Goal: Transaction & Acquisition: Purchase product/service

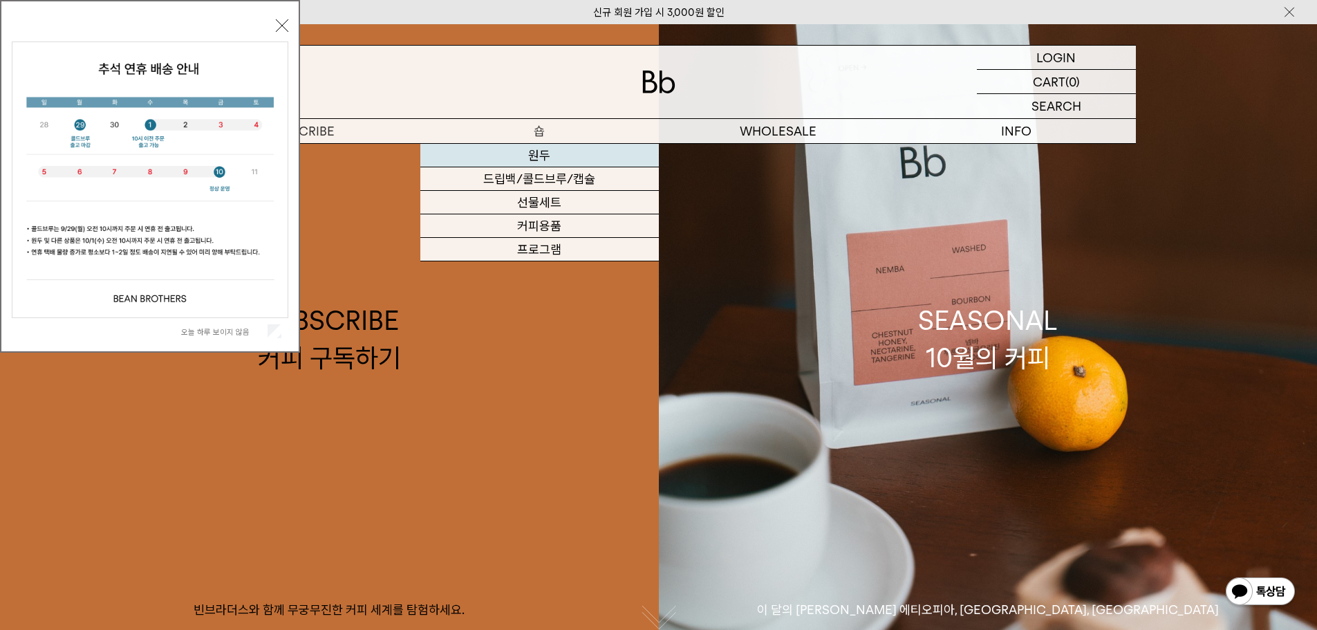
click at [543, 156] on link "원두" at bounding box center [539, 156] width 238 height 24
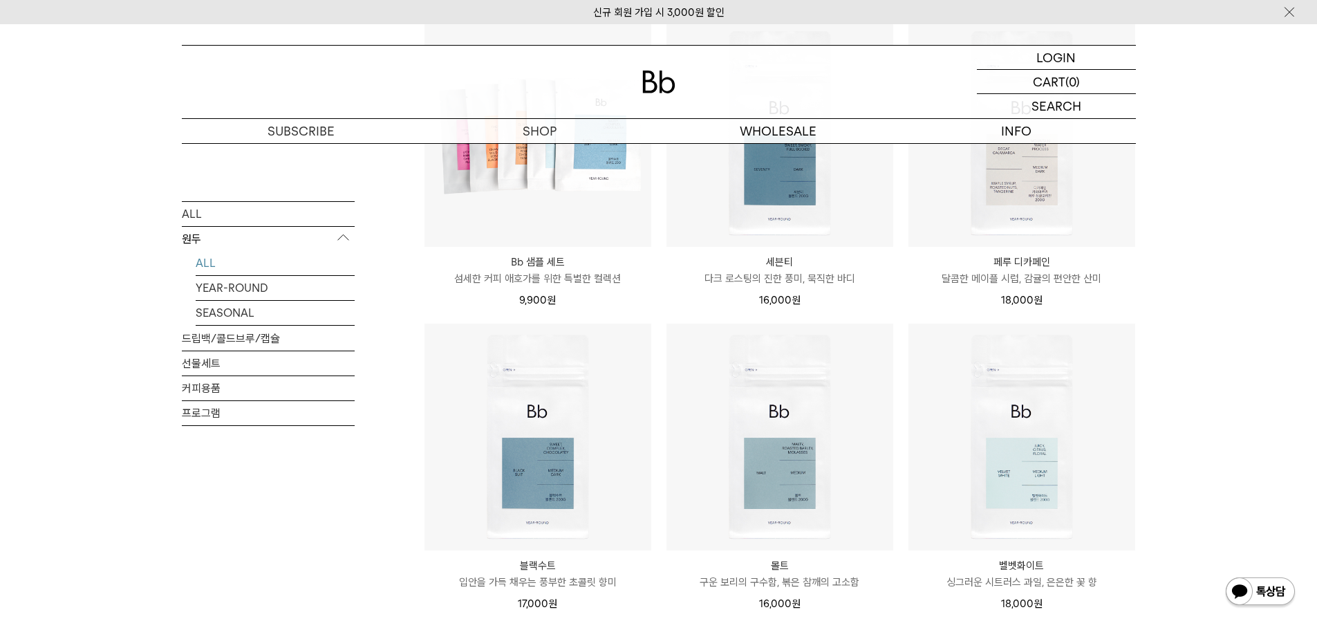
scroll to position [830, 0]
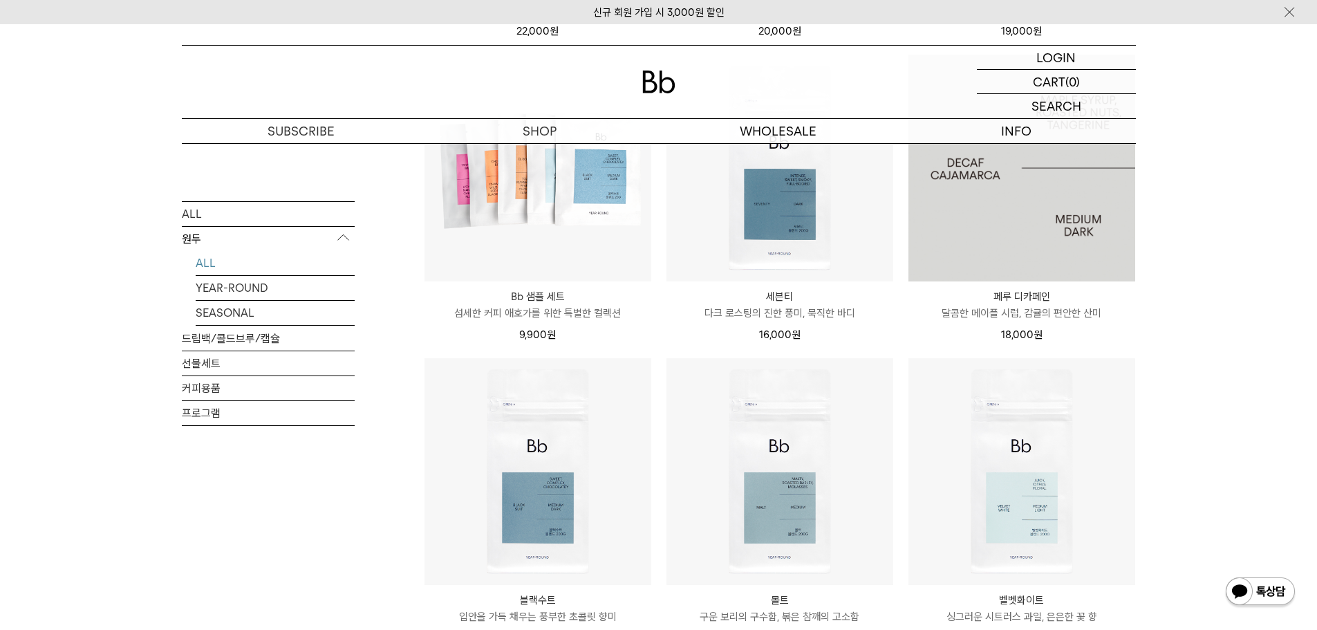
click at [1068, 252] on img at bounding box center [1021, 168] width 227 height 227
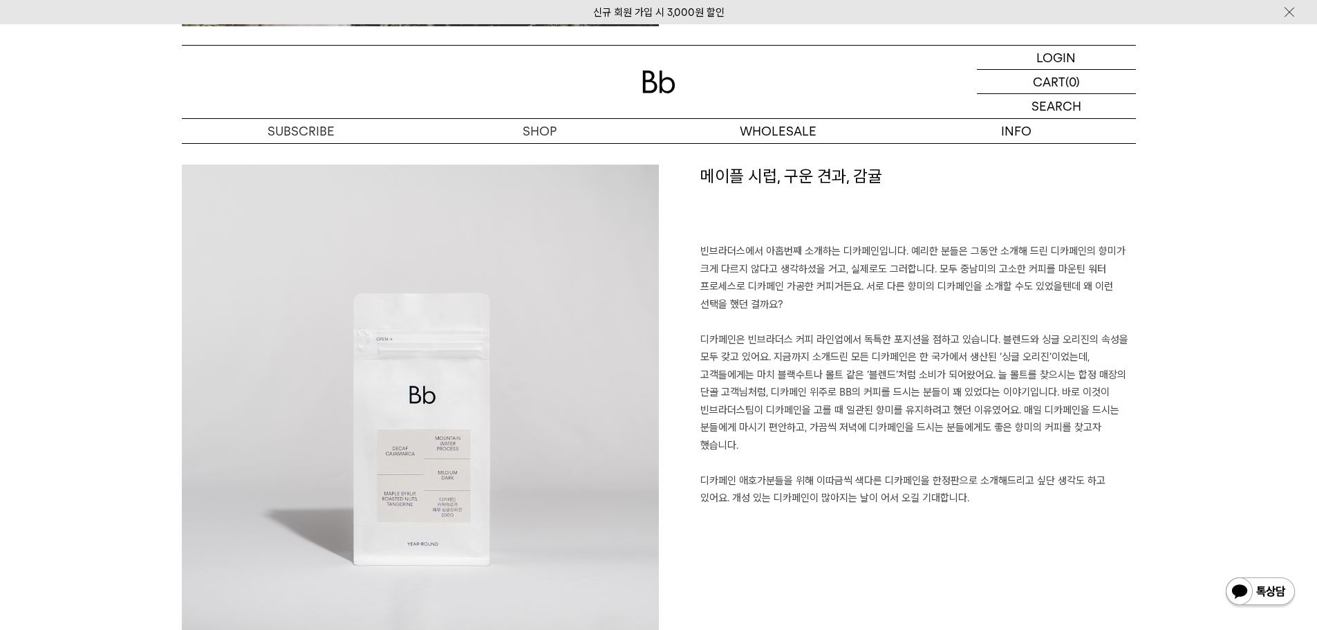
scroll to position [968, 0]
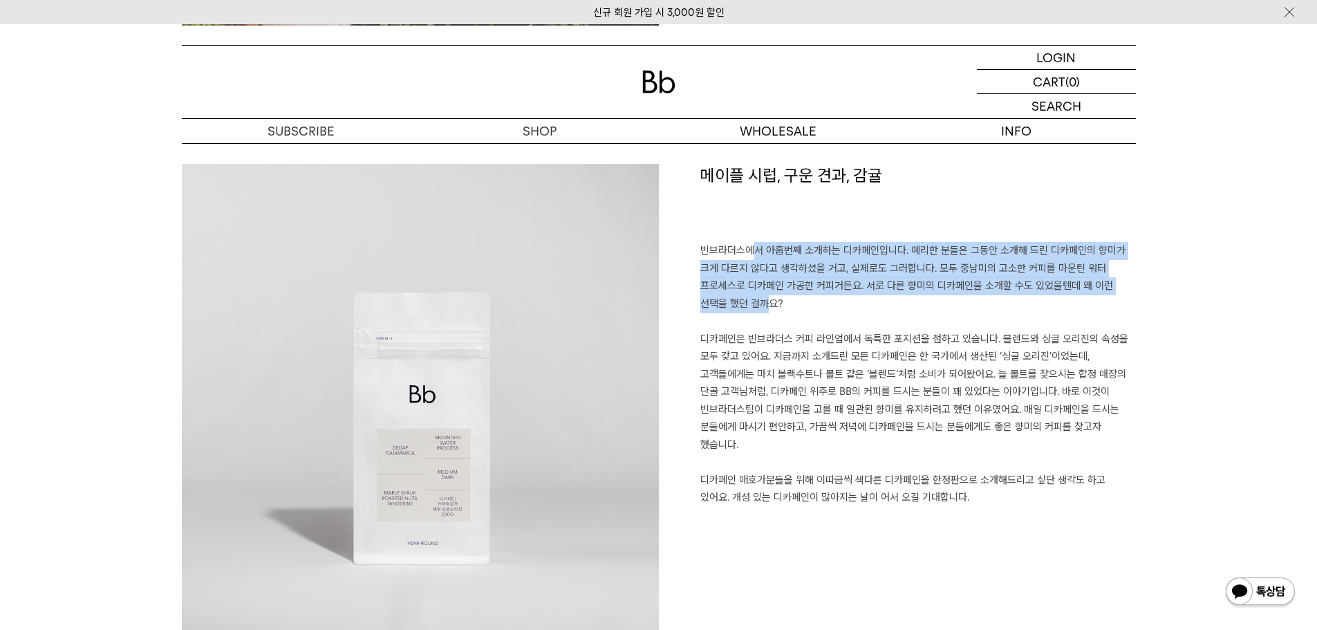
drag, startPoint x: 721, startPoint y: 252, endPoint x: 738, endPoint y: 308, distance: 59.1
click at [737, 308] on p "빈브라더스에서 아홉번째 소개하는 디카페인입니다. 예리한 분들은 그동안 소개해 드린 디카페인의 향미가 크게 다르지 않다고 생각하셨을 거고, 실제…" at bounding box center [918, 383] width 436 height 282
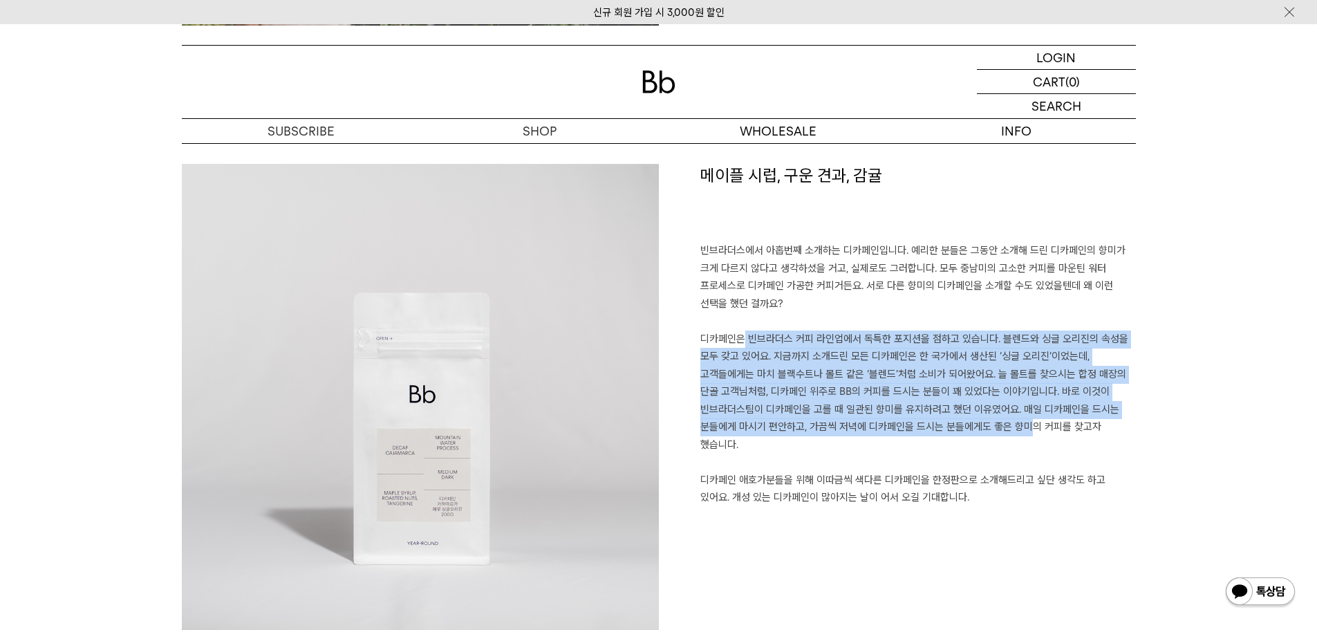
drag, startPoint x: 724, startPoint y: 335, endPoint x: 1010, endPoint y: 424, distance: 300.0
click at [1010, 424] on p "빈브라더스에서 아홉번째 소개하는 디카페인입니다. 예리한 분들은 그동안 소개해 드린 디카페인의 향미가 크게 다르지 않다고 생각하셨을 거고, 실제…" at bounding box center [918, 383] width 436 height 282
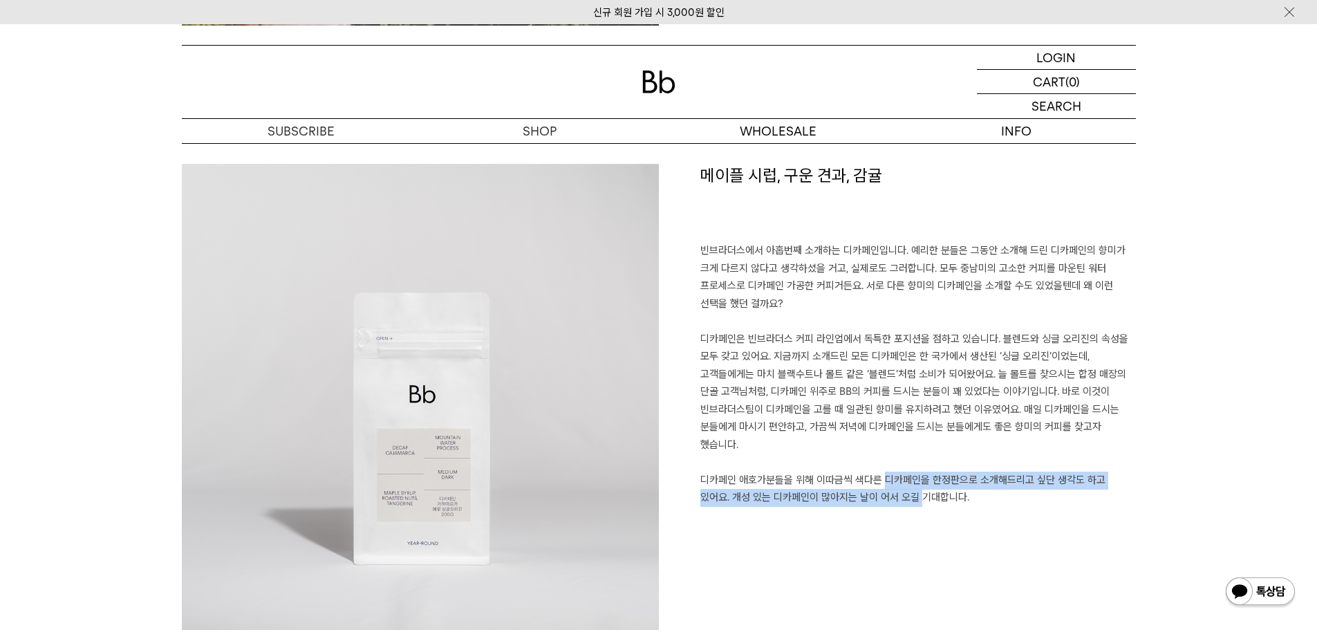
drag, startPoint x: 875, startPoint y: 495, endPoint x: 872, endPoint y: 479, distance: 16.1
click at [872, 479] on p "빈브라더스에서 아홉번째 소개하는 디카페인입니다. 예리한 분들은 그동안 소개해 드린 디카페인의 향미가 크게 다르지 않다고 생각하셨을 거고, 실제…" at bounding box center [918, 383] width 436 height 282
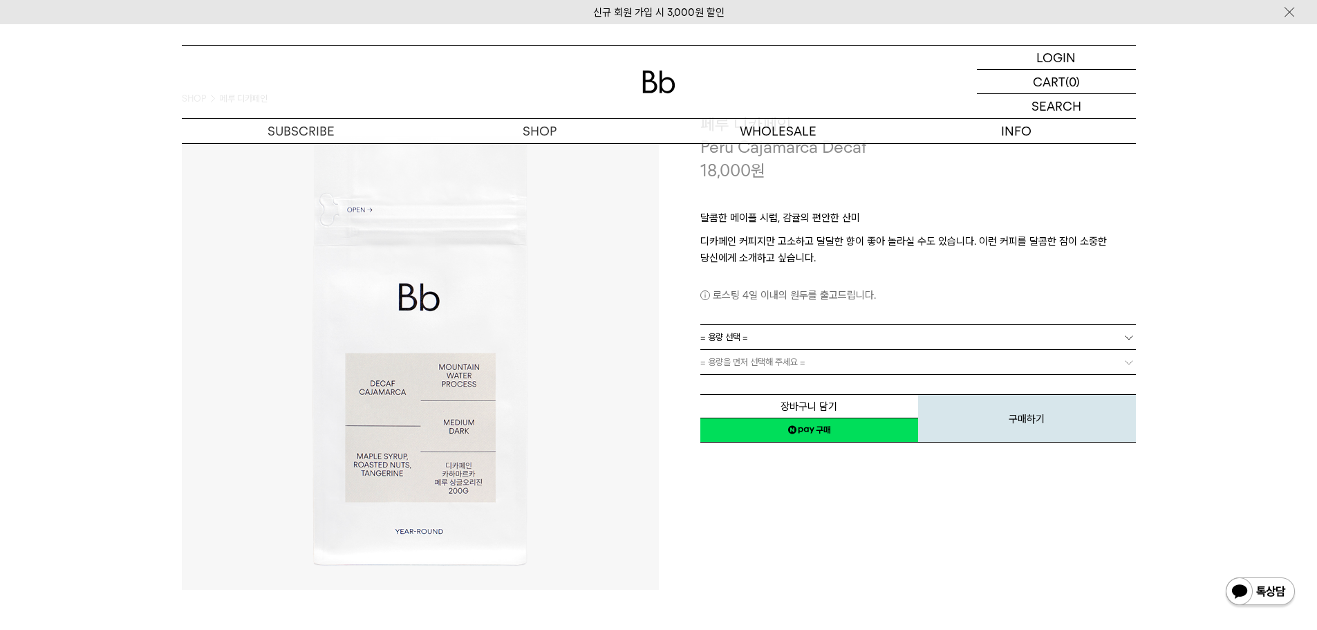
scroll to position [35, 0]
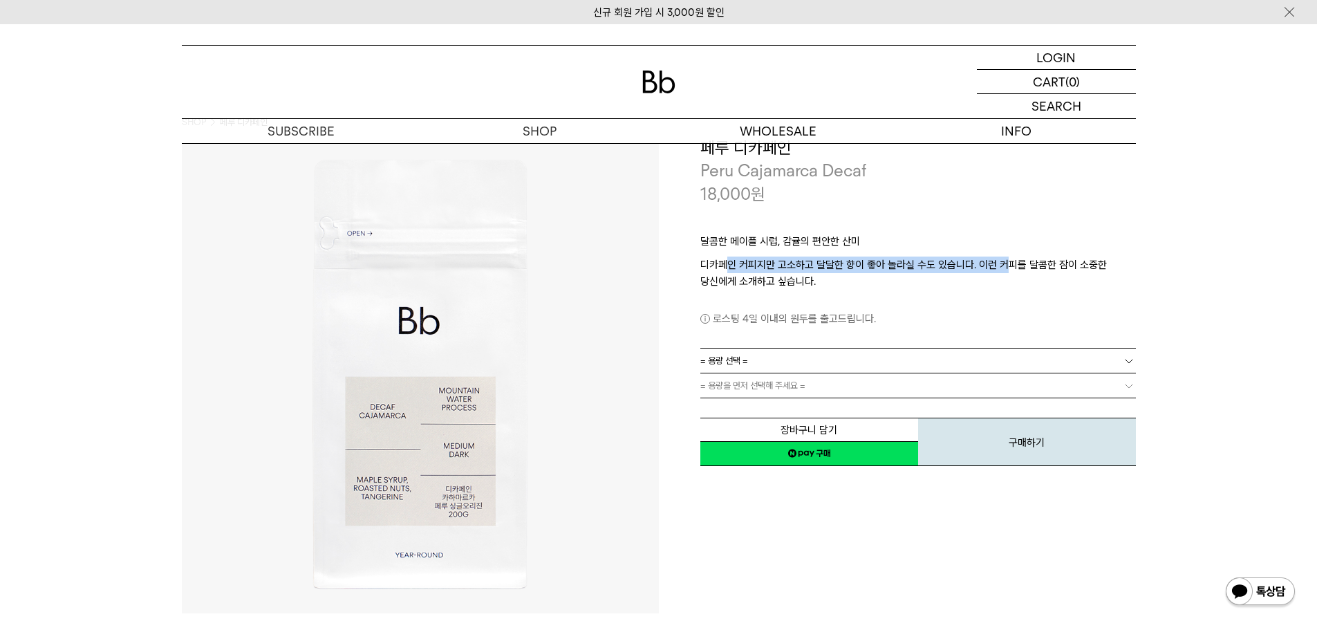
drag, startPoint x: 726, startPoint y: 265, endPoint x: 1001, endPoint y: 256, distance: 275.3
click at [1001, 256] on p "디카페인 커피지만 고소하고 달달한 향이 좋아 놀라실 수도 있습니다. 이런 커피를 달콤한 잠이 소중한 당신에게 소개하고 싶습니다." at bounding box center [918, 272] width 436 height 33
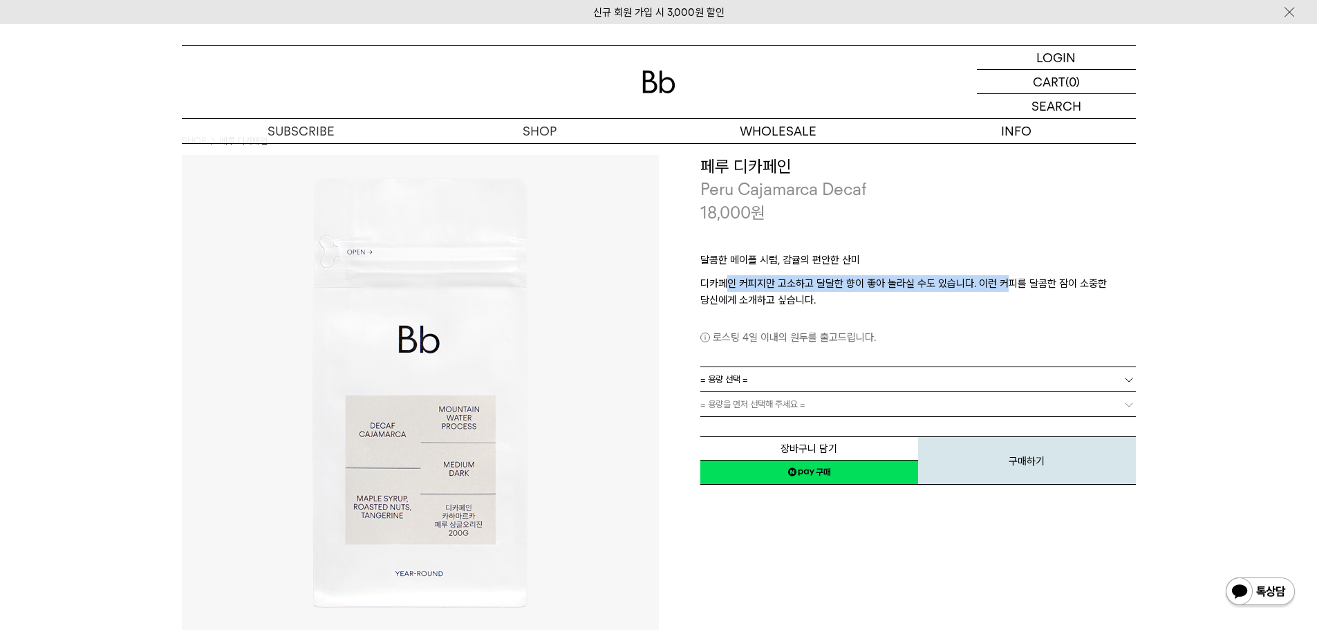
scroll to position [0, 0]
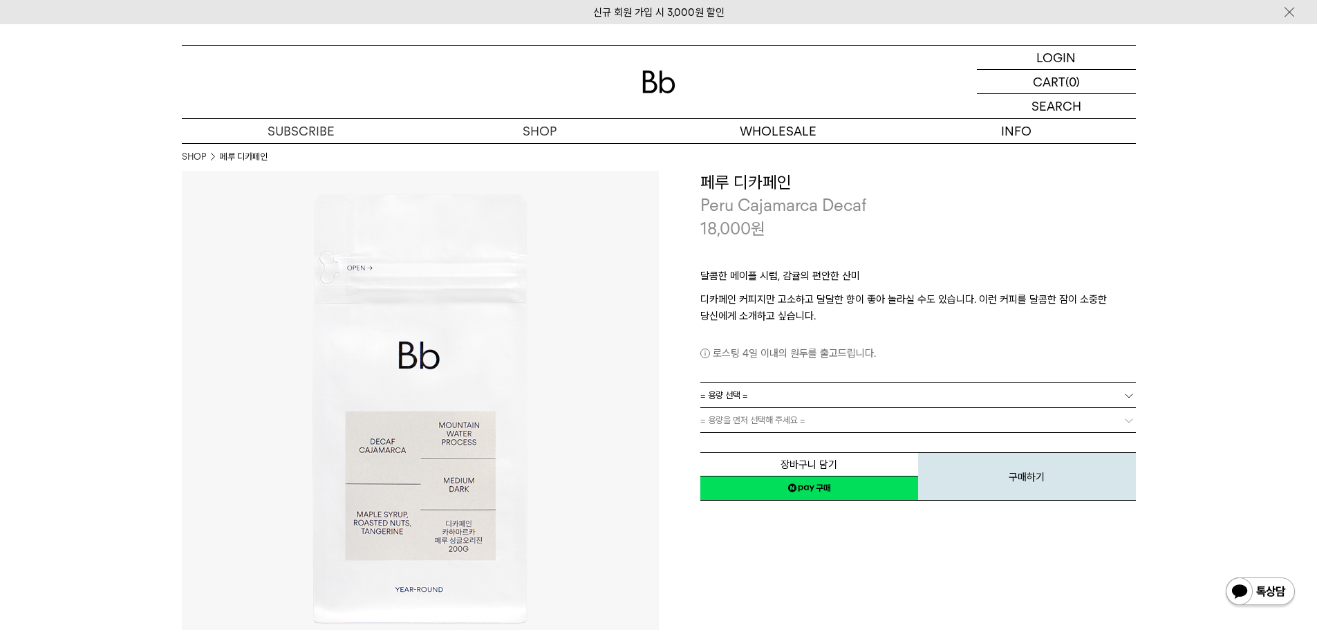
click at [776, 279] on p "달콤한 메이플 시럽, 감귤의 편안한 산미" at bounding box center [918, 280] width 436 height 24
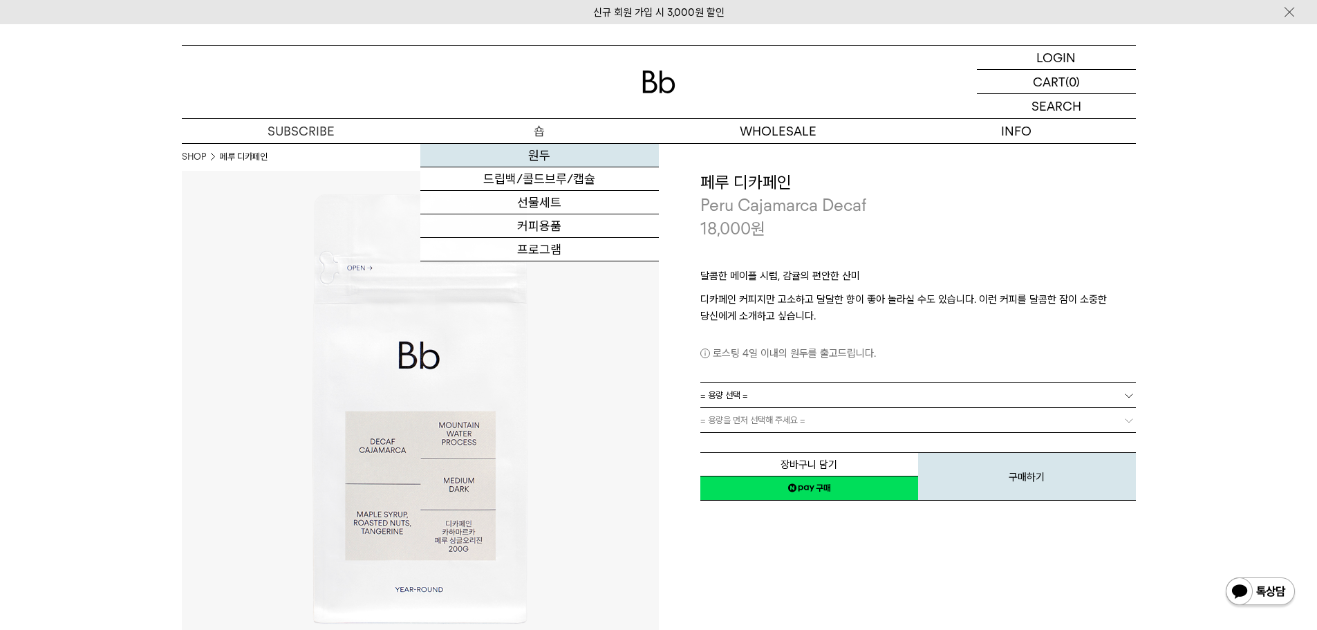
click at [548, 156] on link "원두" at bounding box center [539, 156] width 238 height 24
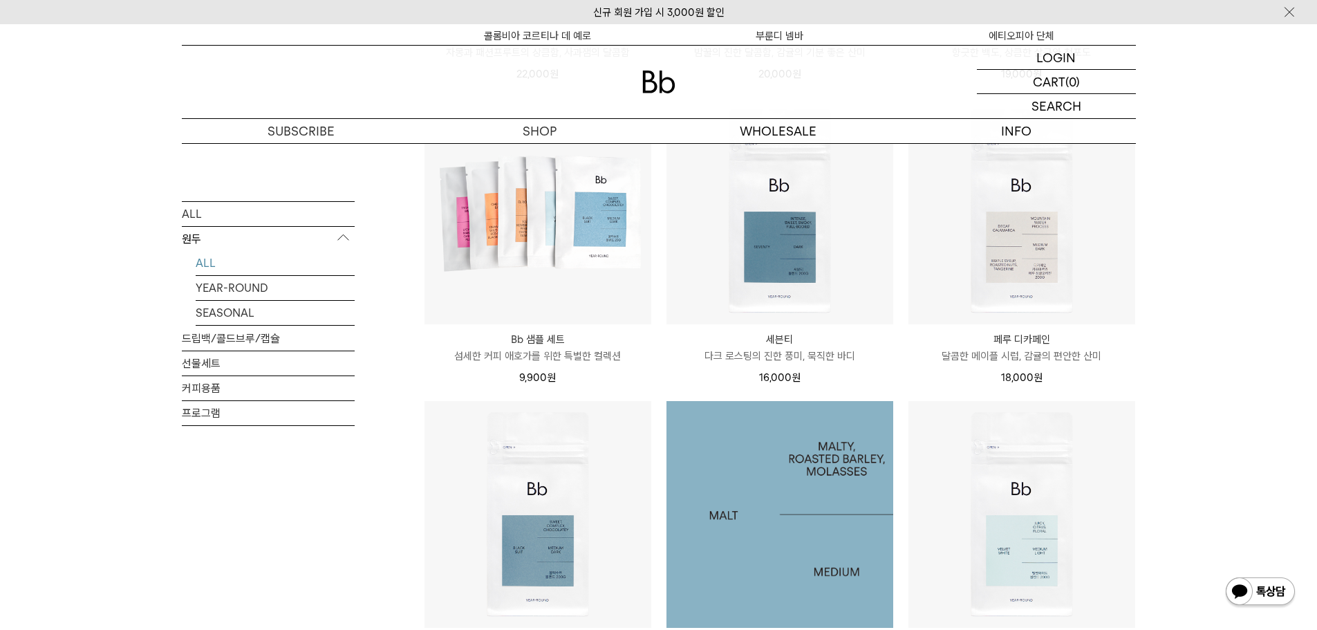
scroll to position [691, 0]
